Goal: Task Accomplishment & Management: Manage account settings

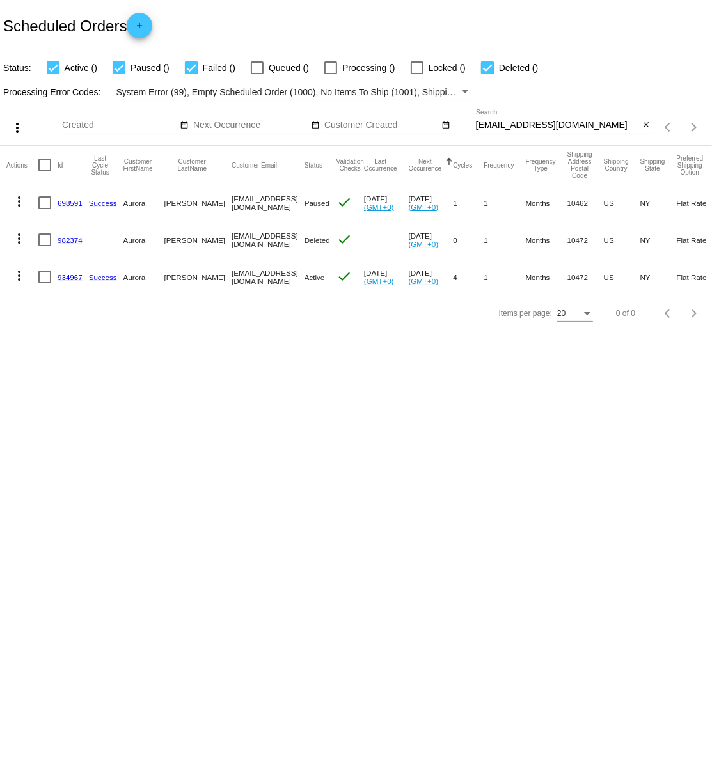
click at [479, 125] on input "[EMAIL_ADDRESS][DOMAIN_NAME]" at bounding box center [558, 125] width 164 height 10
drag, startPoint x: 477, startPoint y: 125, endPoint x: 582, endPoint y: 126, distance: 104.9
click at [582, 126] on input "[EMAIL_ADDRESS][DOMAIN_NAME]" at bounding box center [558, 125] width 164 height 10
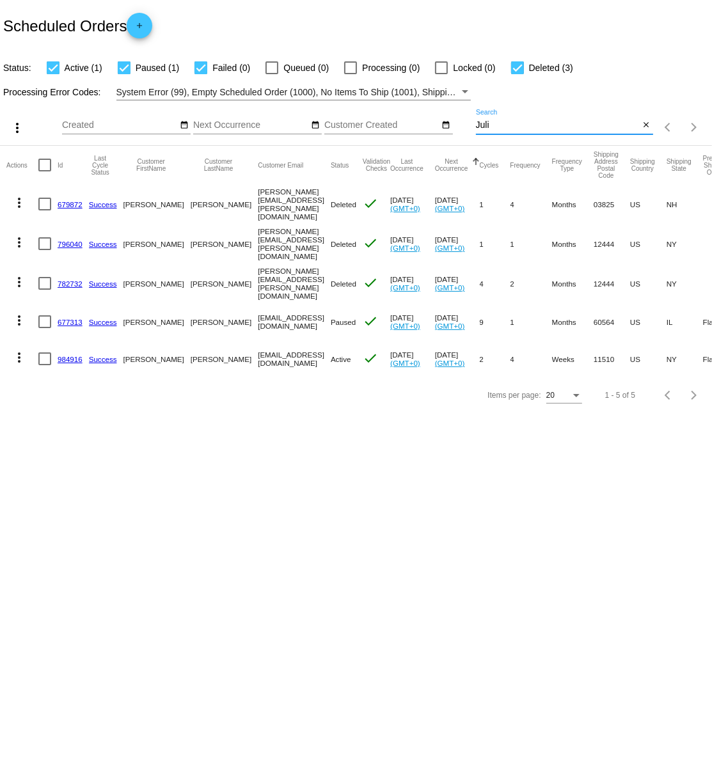
type input "Juli"
click at [68, 355] on link "984916" at bounding box center [70, 359] width 25 height 8
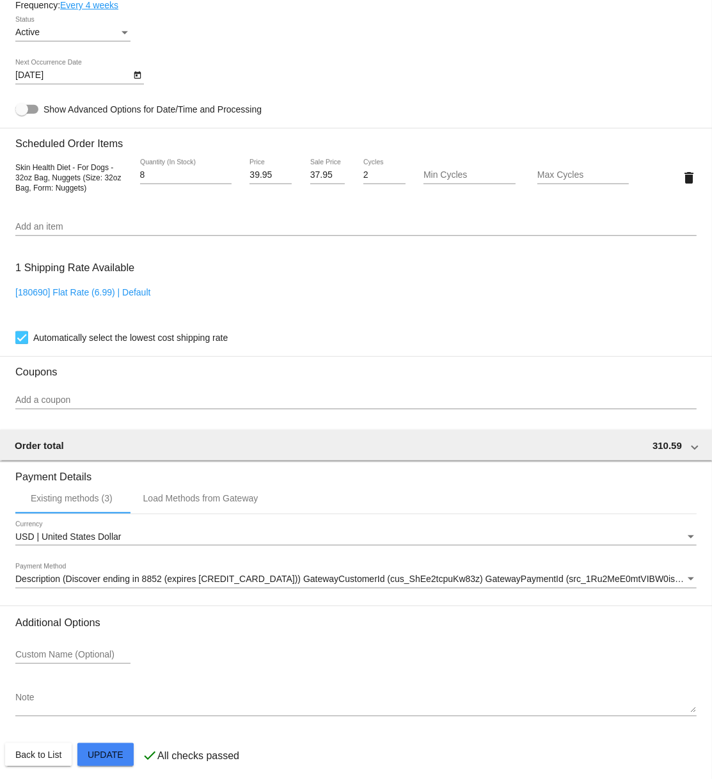
scroll to position [794, 0]
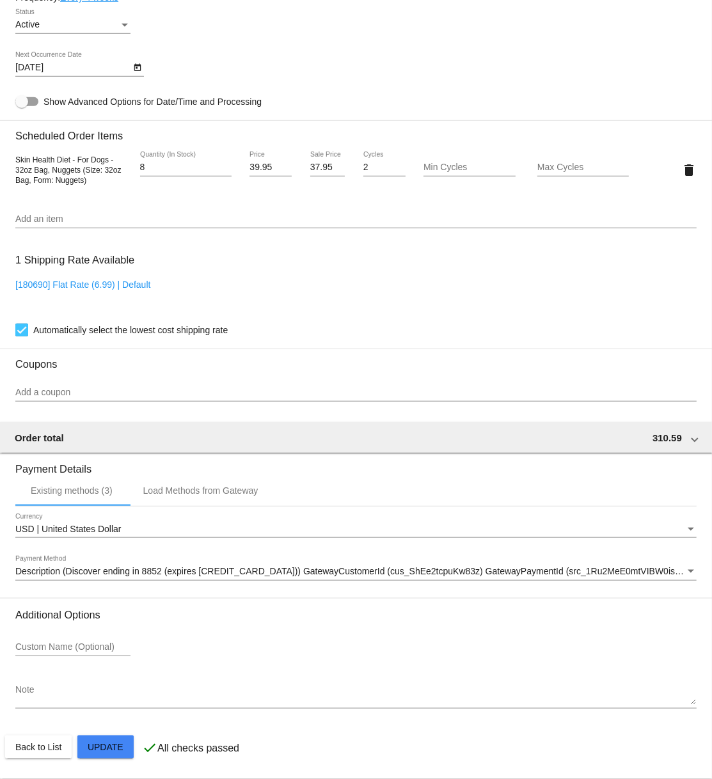
click at [692, 570] on div "Payment Method" at bounding box center [691, 571] width 6 height 3
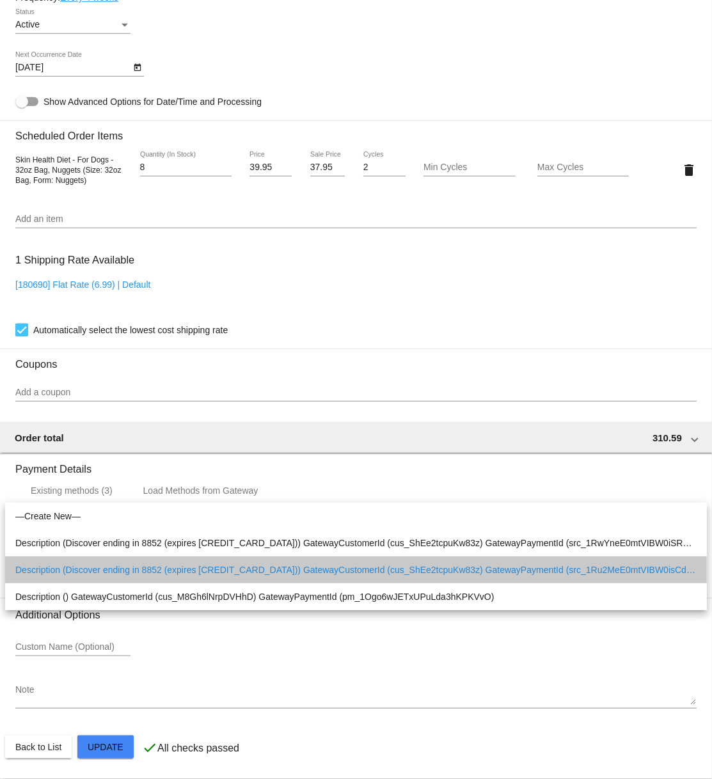
click at [645, 569] on span "Description (Discover ending in 8852 (expires [CREDIT_CARD_DATA])) GatewayCusto…" at bounding box center [355, 569] width 681 height 27
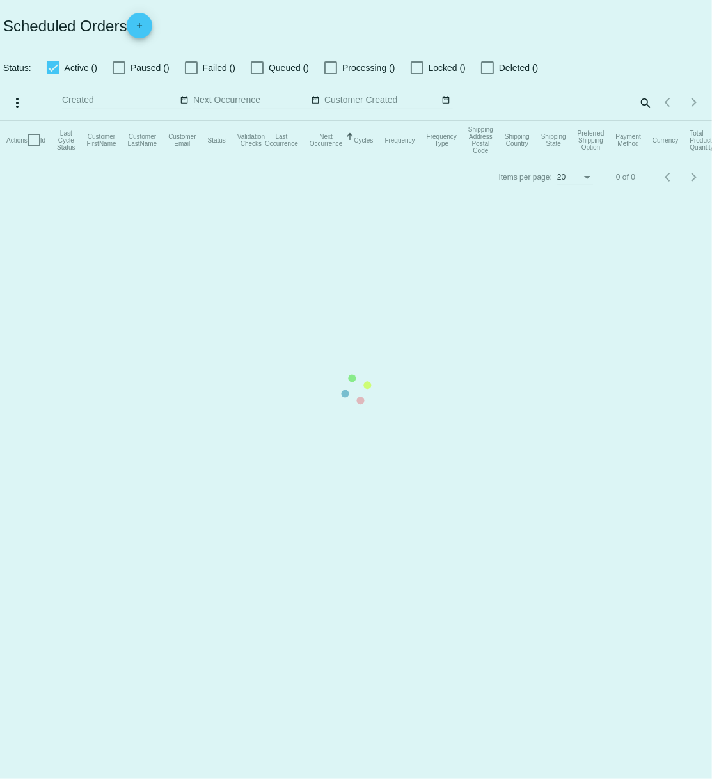
checkbox input "true"
